Goal: Task Accomplishment & Management: Use online tool/utility

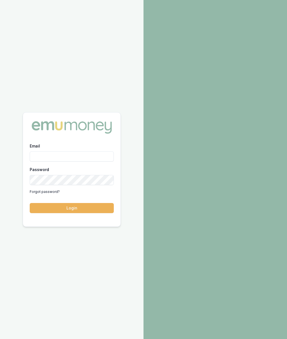
click at [93, 156] on input "Email" at bounding box center [72, 156] width 84 height 10
type input "[PERSON_NAME][EMAIL_ADDRESS][PERSON_NAME][DOMAIN_NAME]"
click at [94, 207] on button "Login" at bounding box center [72, 208] width 84 height 10
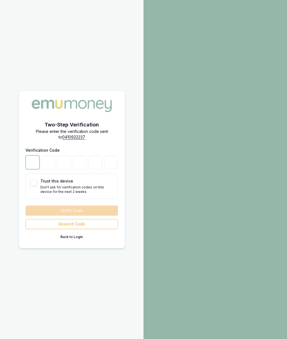
click at [36, 162] on input "number" at bounding box center [32, 162] width 13 height 13
type input "2"
type input "1"
type input "8"
type input "3"
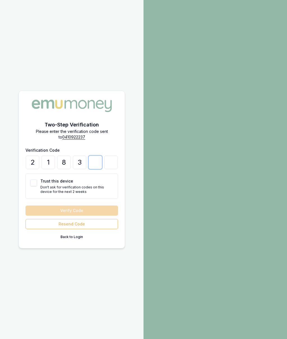
type input "7"
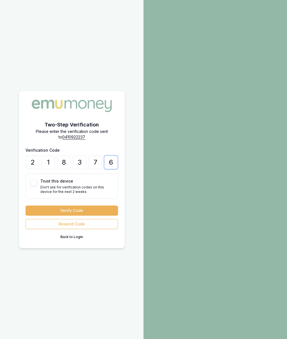
type input "6"
click at [34, 182] on button "Trust this device" at bounding box center [33, 182] width 7 height 7
checkbox input "true"
click at [92, 208] on button "Verify Code" at bounding box center [71, 210] width 92 height 10
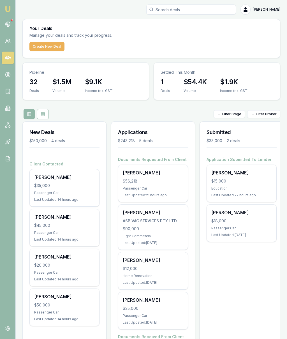
click at [8, 22] on icon at bounding box center [8, 24] width 6 height 6
